Goal: Information Seeking & Learning: Learn about a topic

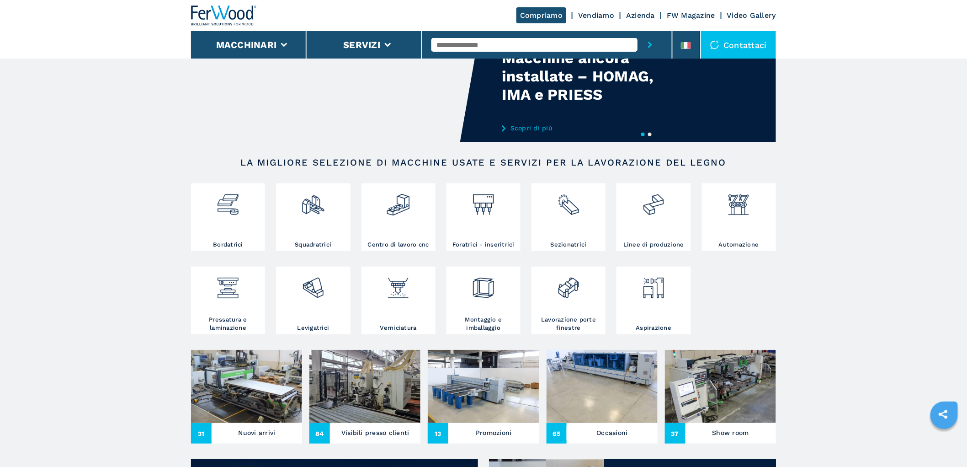
scroll to position [152, 0]
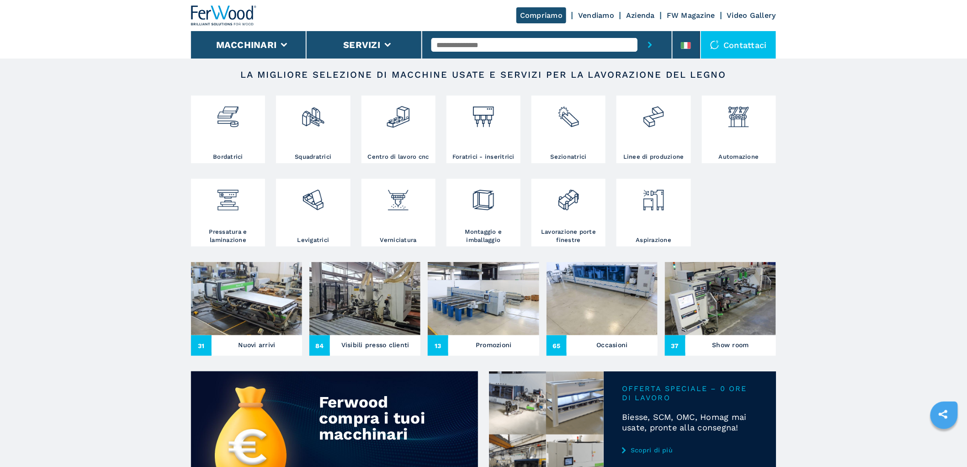
click at [243, 294] on img at bounding box center [246, 298] width 111 height 73
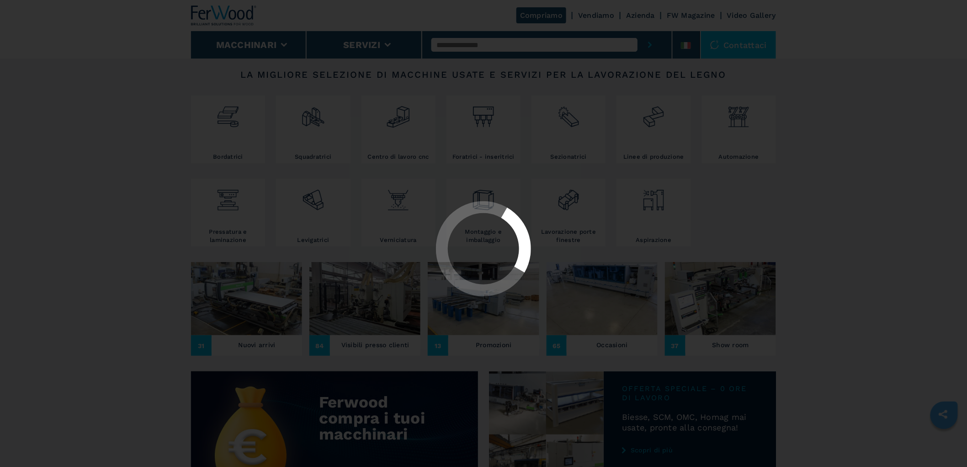
scroll to position [0, 0]
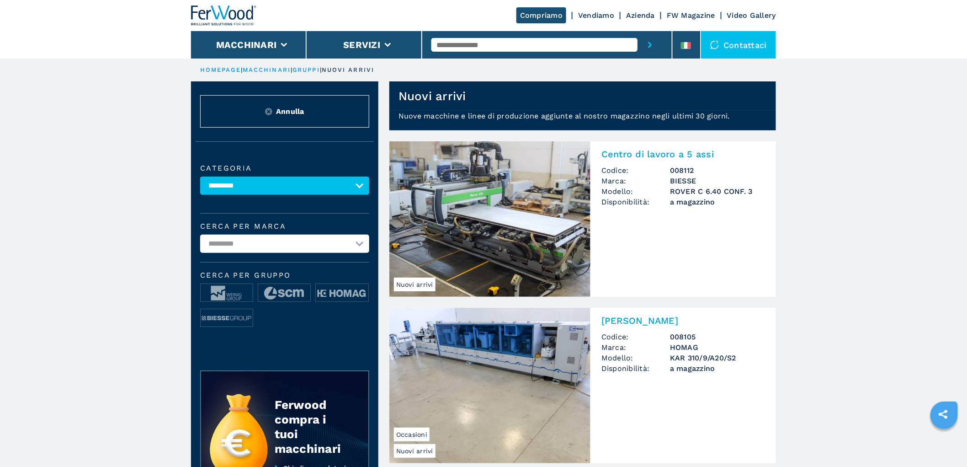
click at [640, 159] on h2 "Centro di lavoro a 5 assi" at bounding box center [684, 154] width 164 height 11
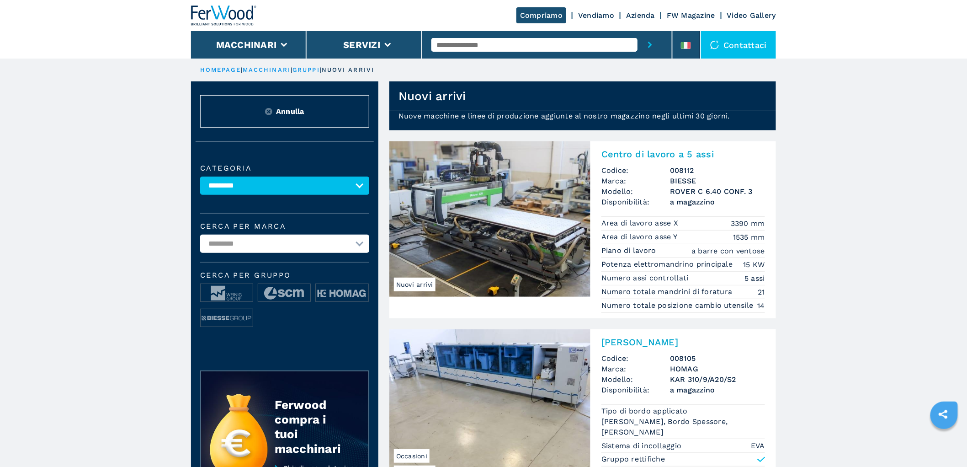
click at [527, 232] on img at bounding box center [489, 218] width 201 height 155
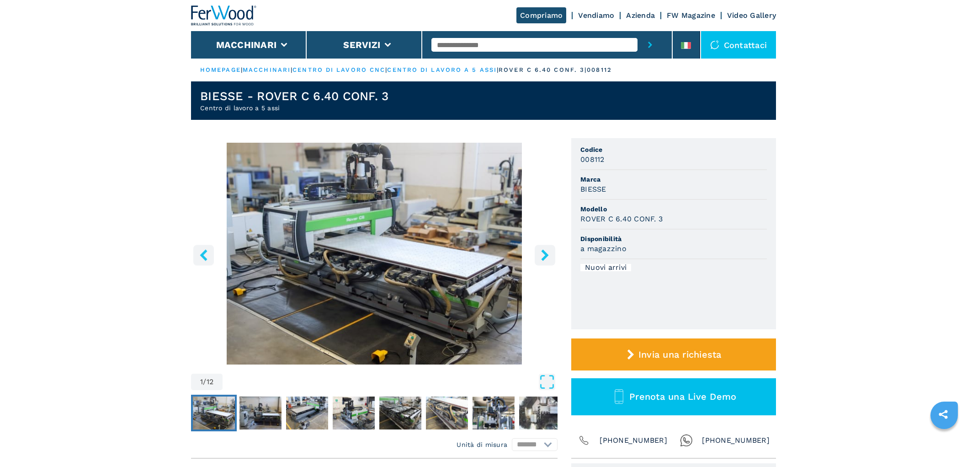
click at [544, 247] on button "right-button" at bounding box center [545, 255] width 21 height 21
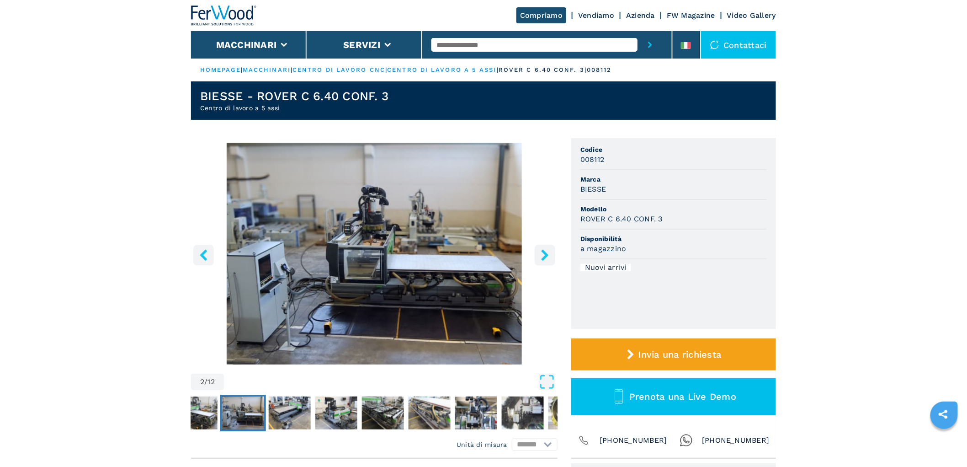
click at [544, 247] on button "right-button" at bounding box center [545, 255] width 21 height 21
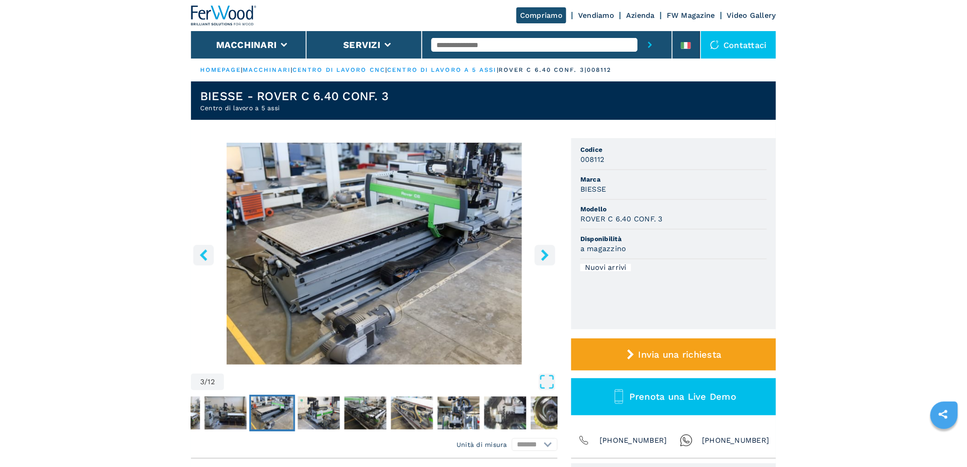
click at [544, 249] on icon "right-button" at bounding box center [544, 254] width 11 height 11
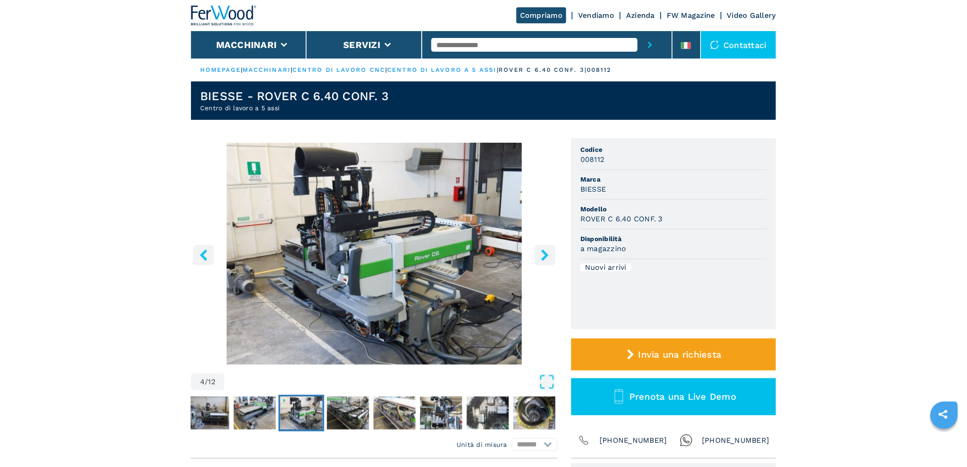
click at [544, 249] on icon "right-button" at bounding box center [544, 254] width 11 height 11
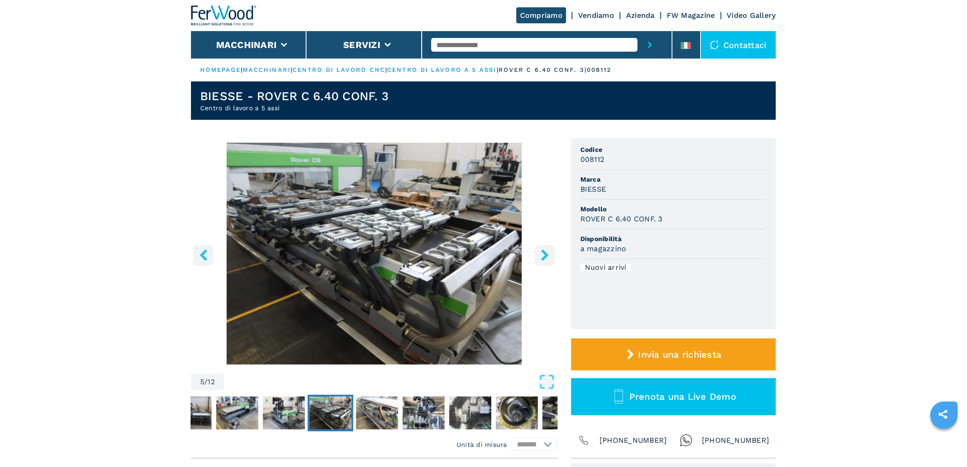
click at [544, 249] on icon "right-button" at bounding box center [544, 254] width 11 height 11
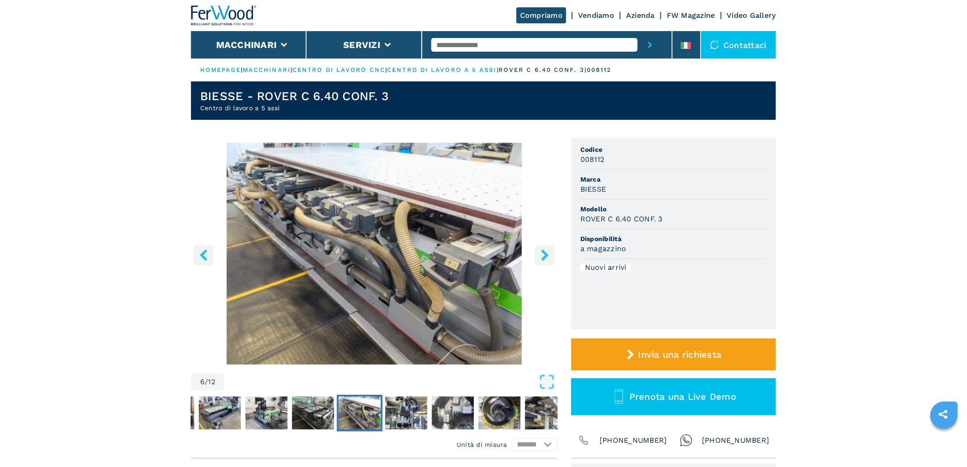
click at [544, 249] on icon "right-button" at bounding box center [544, 254] width 11 height 11
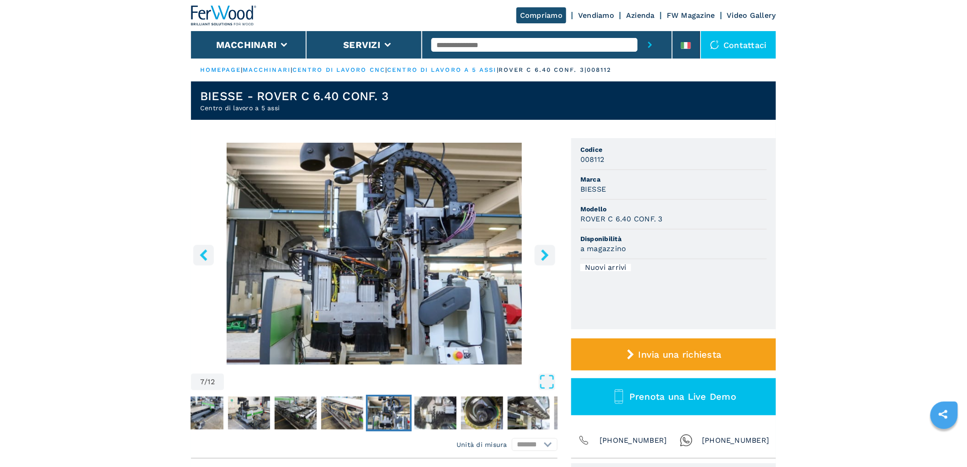
click at [544, 249] on icon "right-button" at bounding box center [544, 254] width 11 height 11
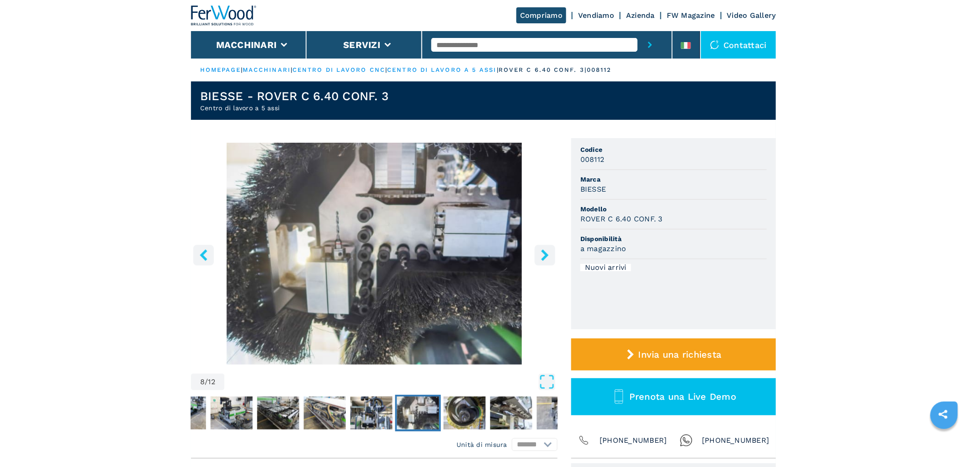
click at [544, 249] on icon "right-button" at bounding box center [544, 254] width 11 height 11
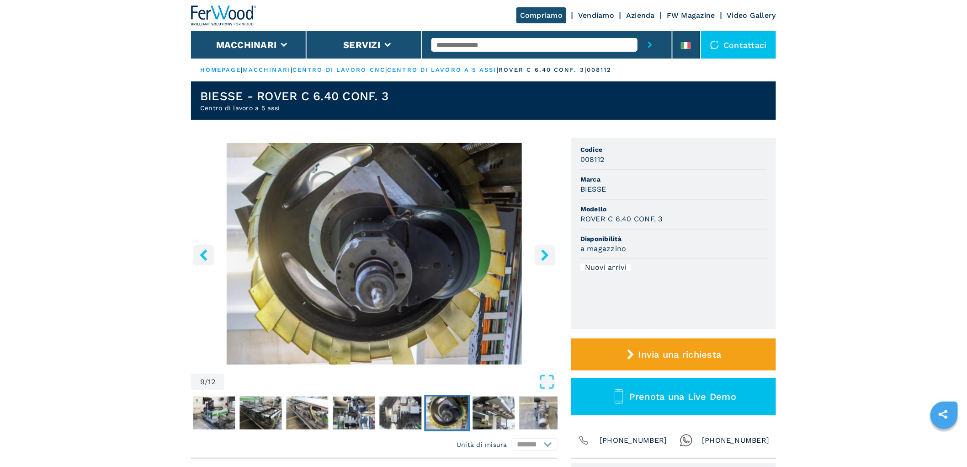
click at [544, 249] on icon "right-button" at bounding box center [544, 254] width 11 height 11
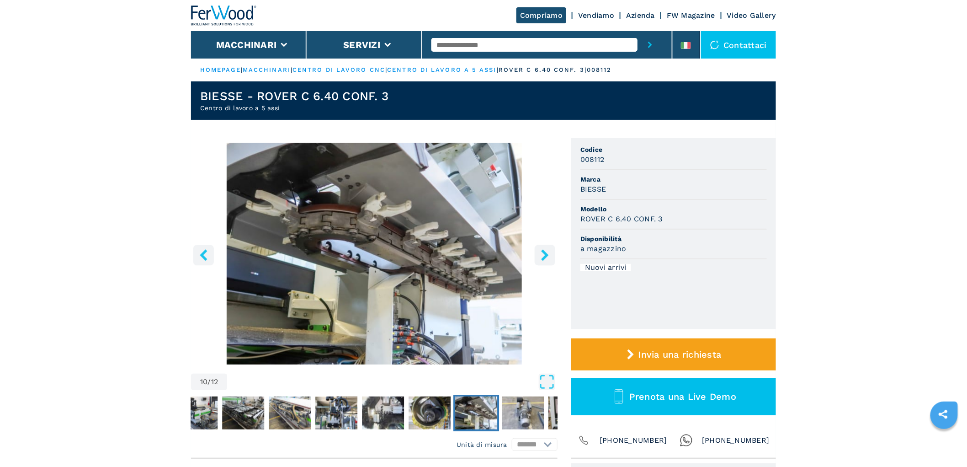
click at [544, 249] on icon "right-button" at bounding box center [544, 254] width 11 height 11
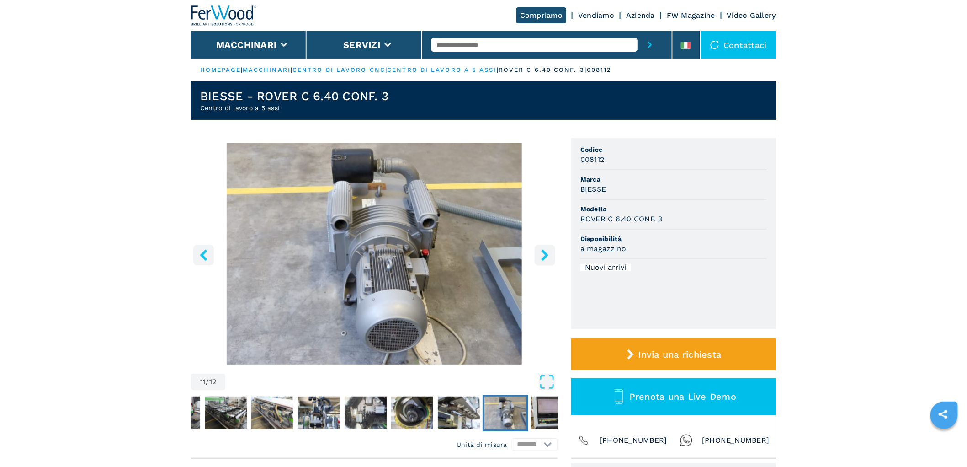
click at [544, 249] on icon "right-button" at bounding box center [544, 254] width 11 height 11
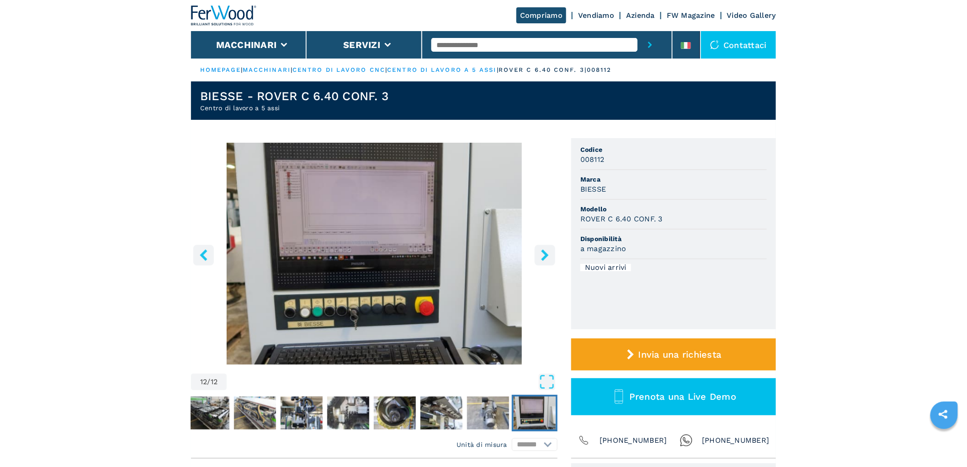
click at [544, 249] on icon "right-button" at bounding box center [544, 254] width 11 height 11
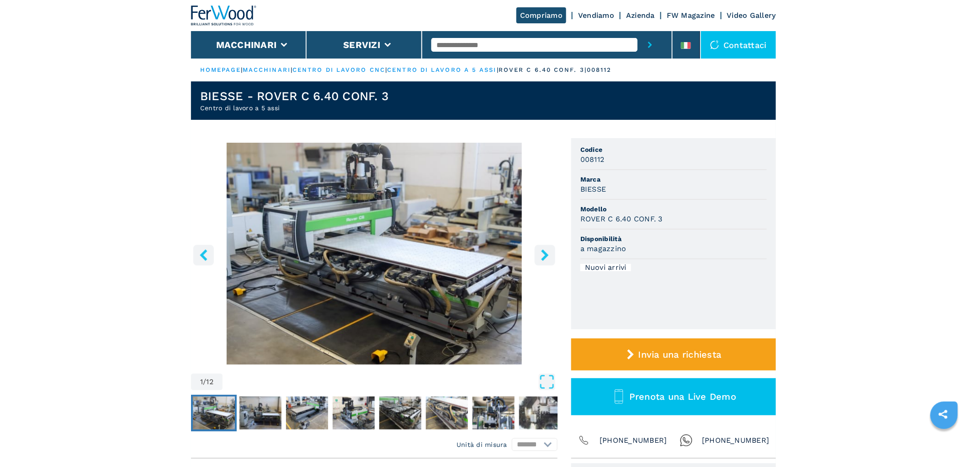
click at [544, 249] on icon "right-button" at bounding box center [544, 254] width 11 height 11
